Goal: Task Accomplishment & Management: Use online tool/utility

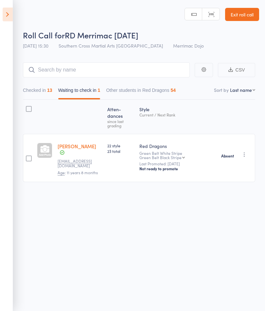
click at [4, 15] on icon at bounding box center [8, 15] width 10 height 14
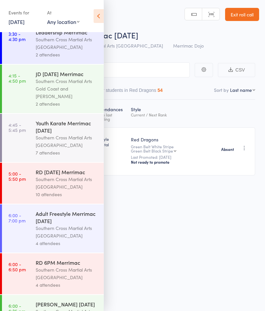
scroll to position [92, 0]
click at [45, 141] on div "Southern Cross Martial Arts [GEOGRAPHIC_DATA]" at bounding box center [67, 141] width 63 height 15
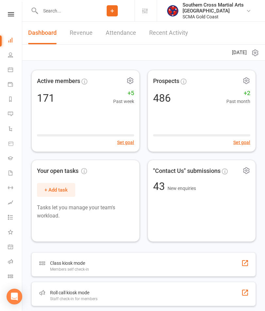
click at [11, 14] on icon at bounding box center [11, 14] width 6 height 4
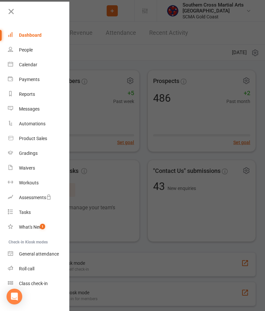
click at [94, 172] on div at bounding box center [132, 155] width 265 height 311
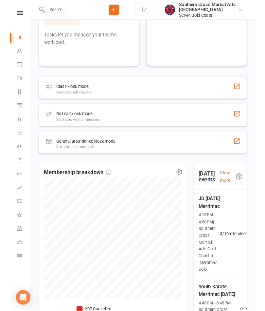
scroll to position [194, 0]
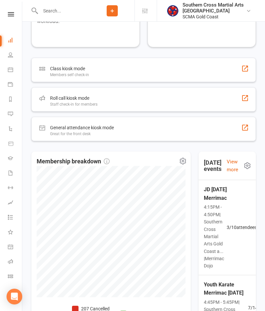
click at [67, 95] on div "Roll call kiosk mode" at bounding box center [74, 98] width 48 height 8
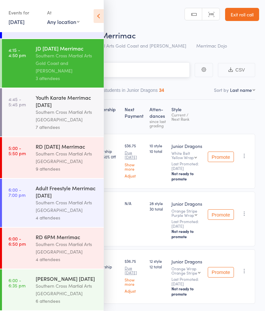
scroll to position [125, 0]
click at [46, 114] on div "Southern Cross Martial Arts [GEOGRAPHIC_DATA]" at bounding box center [67, 115] width 63 height 15
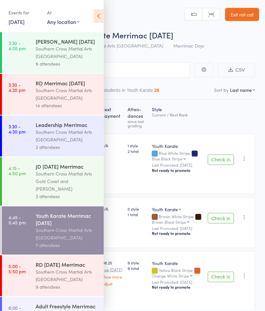
click at [99, 21] on icon at bounding box center [99, 16] width 10 height 14
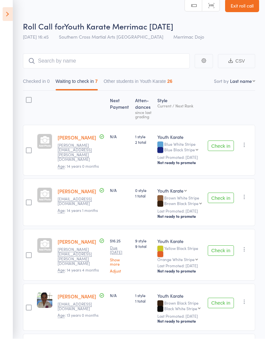
click at [219, 146] on button "Check in" at bounding box center [221, 146] width 26 height 10
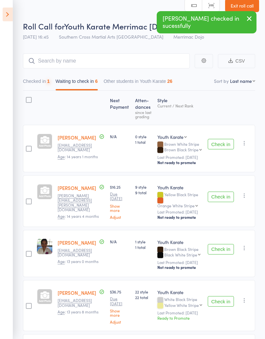
click at [223, 149] on button "Check in" at bounding box center [221, 144] width 26 height 10
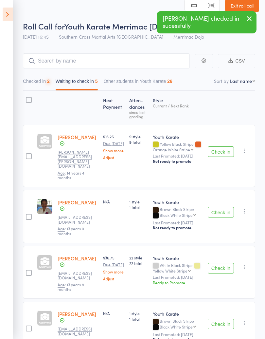
click at [219, 150] on button "Check in" at bounding box center [221, 151] width 26 height 10
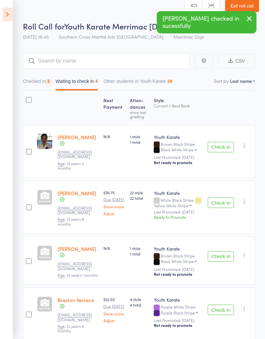
click at [226, 145] on button "Check in" at bounding box center [221, 147] width 26 height 10
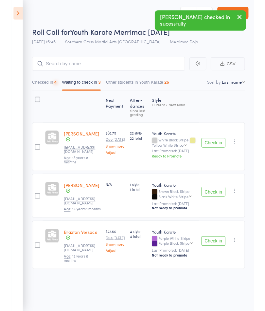
scroll to position [0, 0]
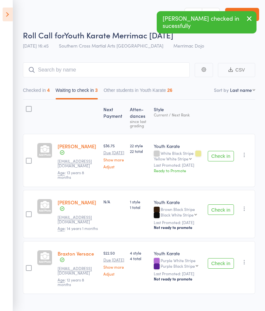
click at [221, 209] on button "Check in" at bounding box center [221, 209] width 26 height 10
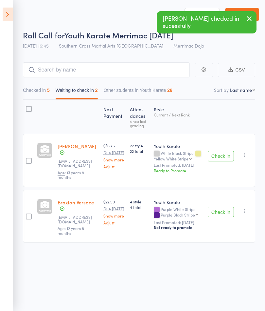
click at [227, 211] on button "Check in" at bounding box center [221, 211] width 26 height 10
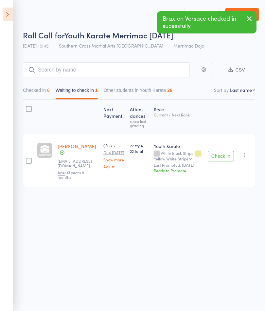
click at [248, 156] on icon "button" at bounding box center [244, 154] width 7 height 7
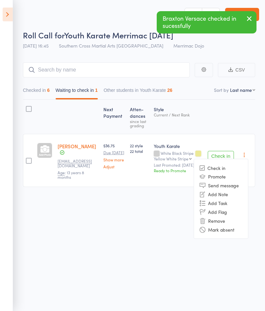
click at [233, 232] on li "Mark absent" at bounding box center [221, 229] width 54 height 9
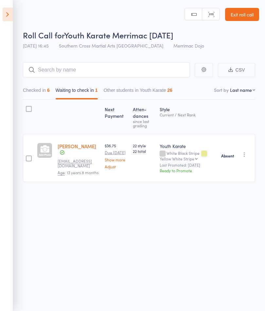
click at [255, 21] on link "Exit roll call" at bounding box center [242, 14] width 34 height 13
